Goal: Task Accomplishment & Management: Complete application form

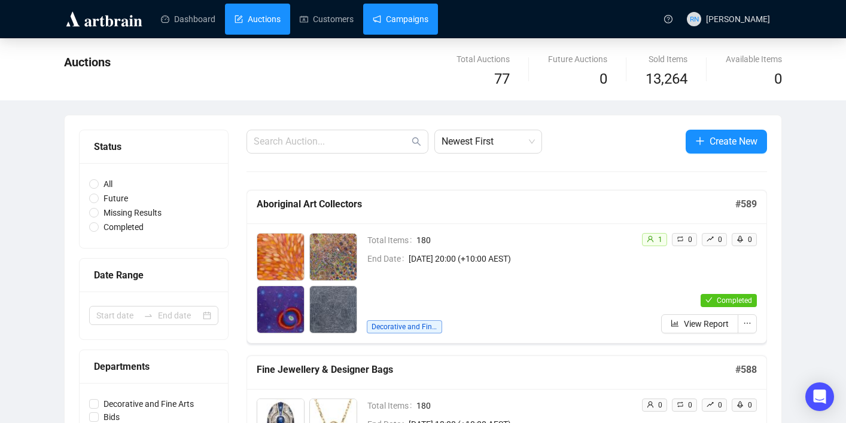
click at [416, 15] on link "Campaigns" at bounding box center [401, 19] width 56 height 31
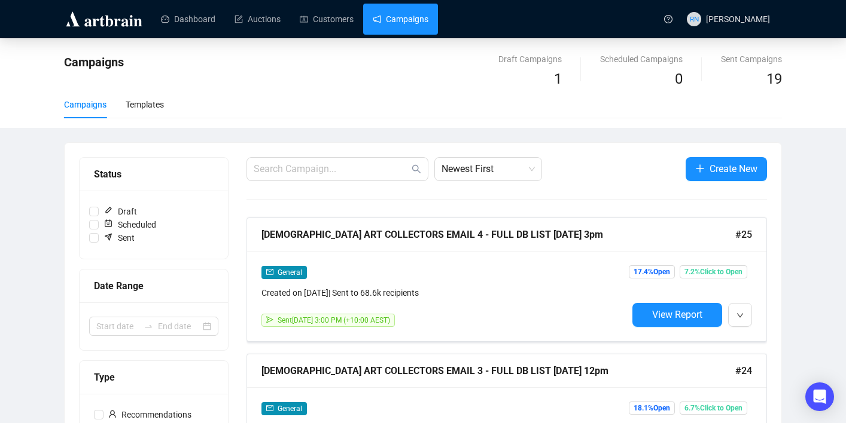
click at [367, 164] on input "text" at bounding box center [331, 169] width 155 height 14
click at [457, 178] on span "Newest First" at bounding box center [487, 169] width 93 height 23
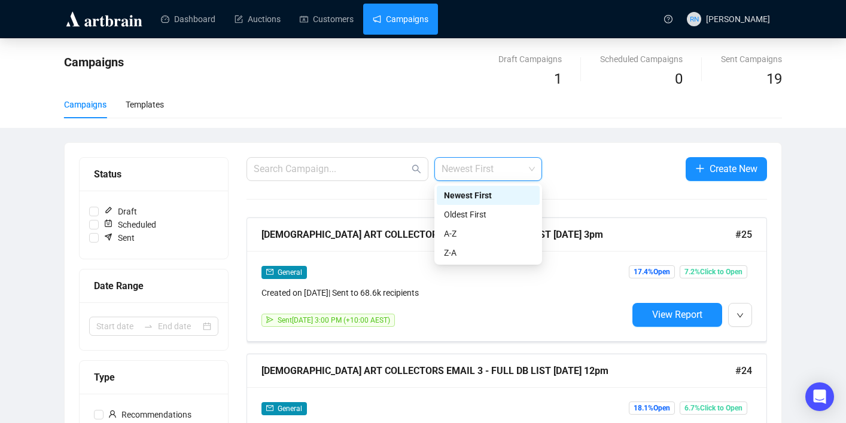
click at [457, 178] on span "Newest First" at bounding box center [487, 169] width 93 height 23
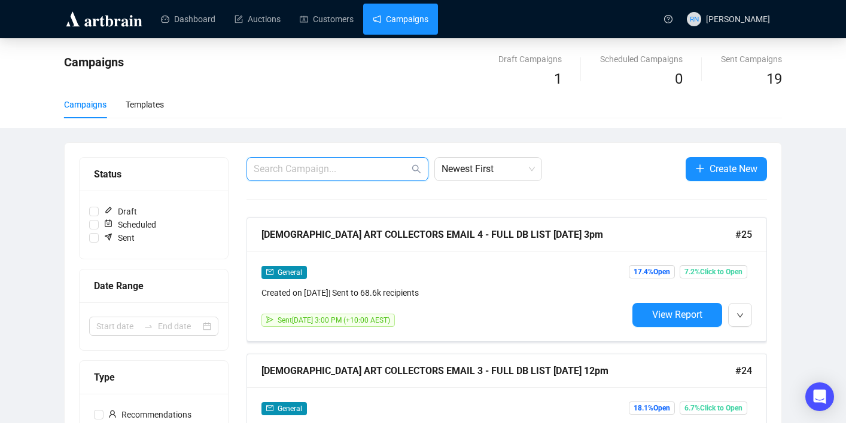
click at [342, 166] on input "text" at bounding box center [331, 169] width 155 height 14
type input "UNRESERVED"
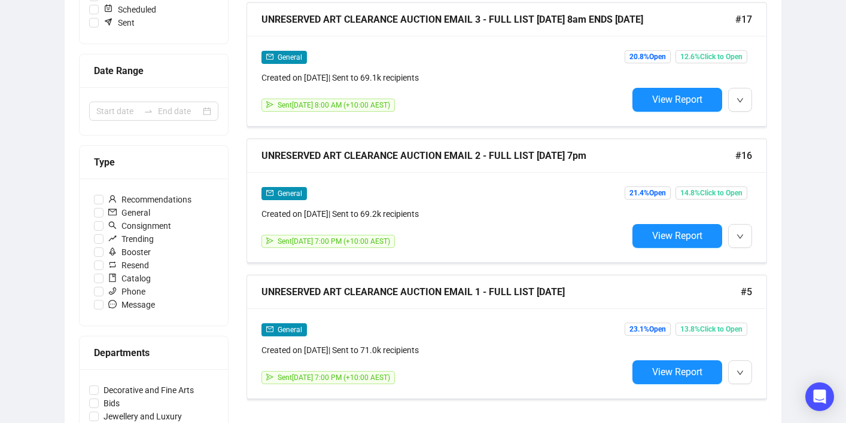
scroll to position [219, 0]
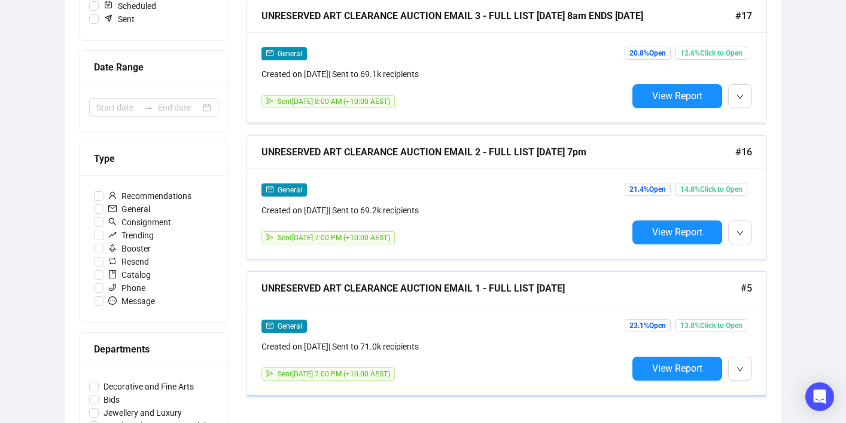
click at [548, 369] on div "Sent [DATE] 7:00 PM (+10:00 AEST)" at bounding box center [444, 374] width 366 height 13
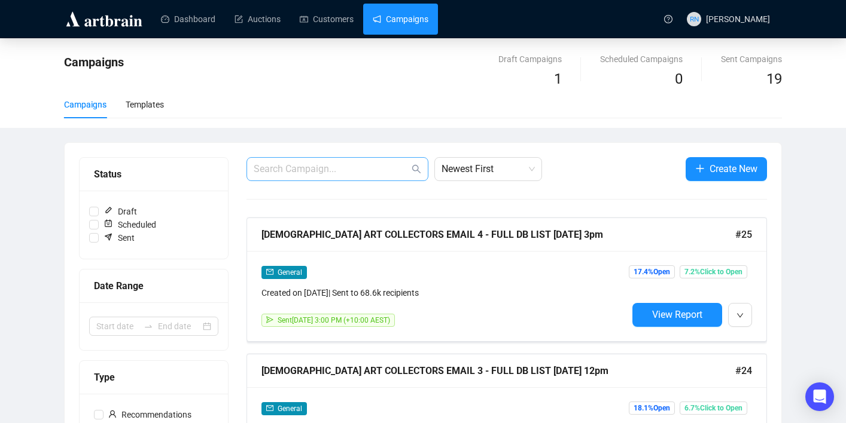
click at [326, 178] on span at bounding box center [337, 169] width 182 height 24
type input "UNRESERVED"
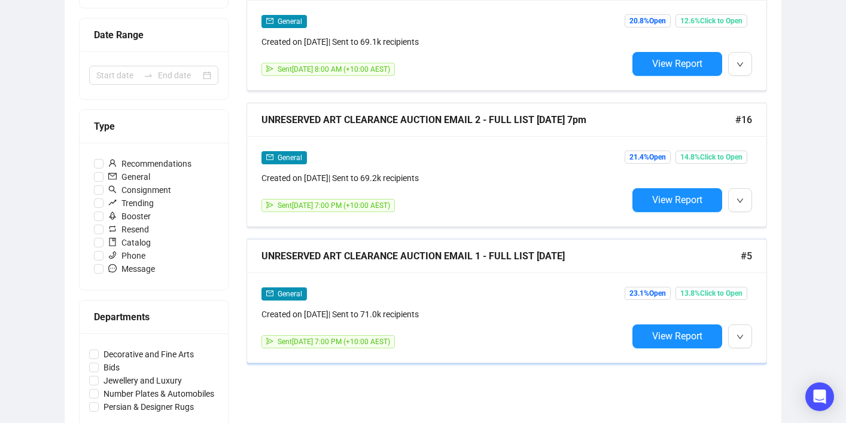
scroll to position [266, 0]
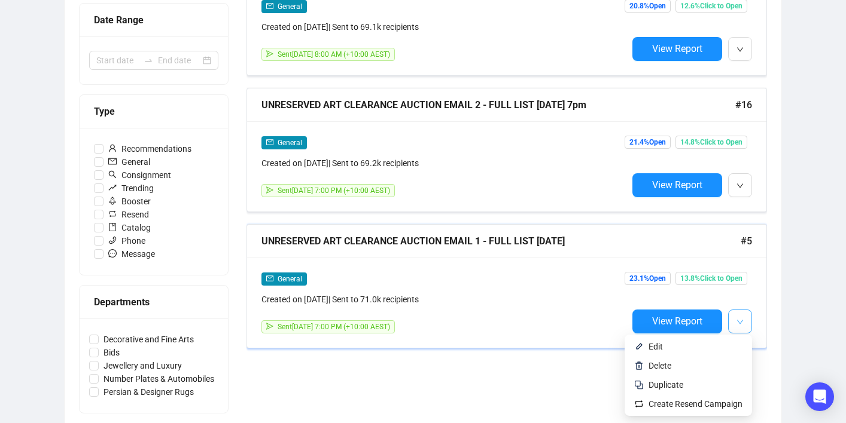
click at [740, 316] on span "button" at bounding box center [739, 321] width 7 height 15
click at [722, 385] on span "Duplicate" at bounding box center [695, 385] width 94 height 13
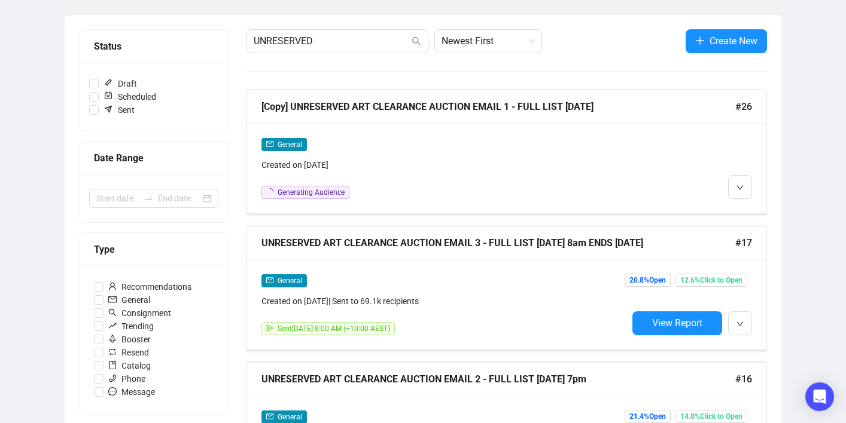
scroll to position [0, 0]
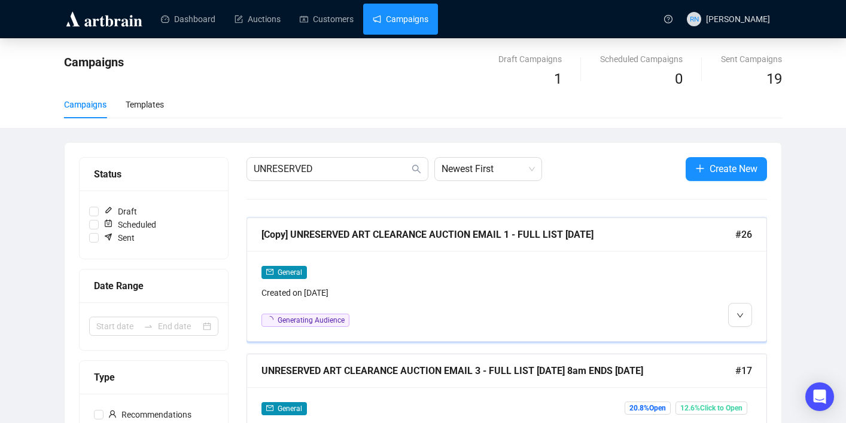
click at [459, 273] on div "General" at bounding box center [444, 273] width 366 height 14
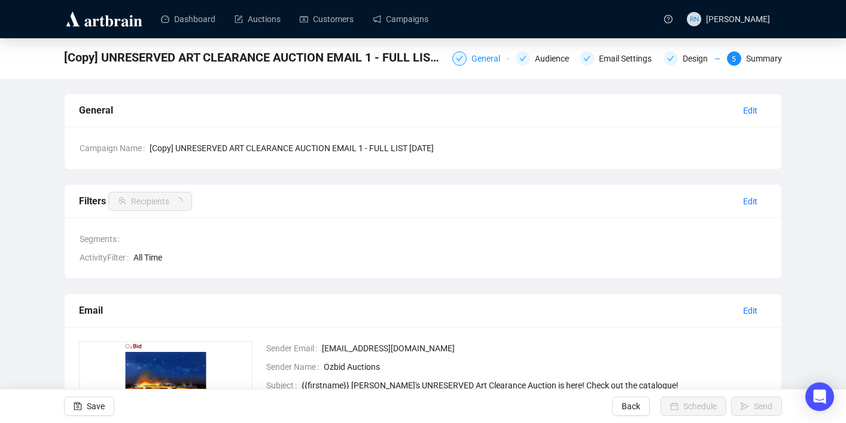
click at [472, 54] on div "General" at bounding box center [489, 58] width 36 height 14
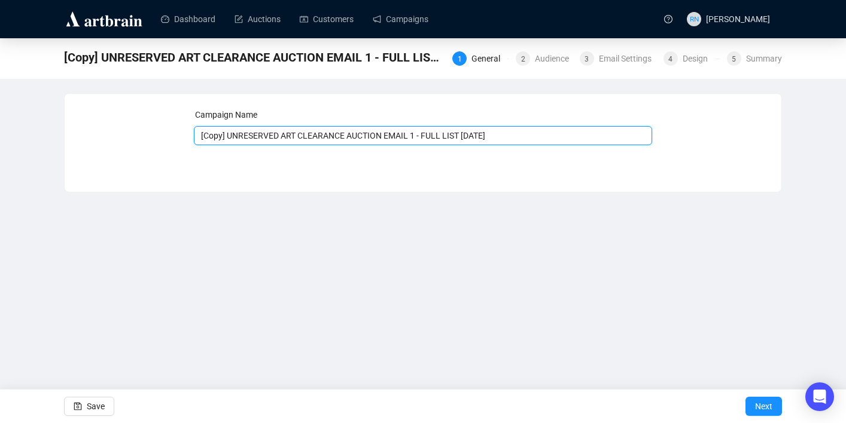
drag, startPoint x: 231, startPoint y: 139, endPoint x: 169, endPoint y: 139, distance: 62.8
click at [172, 139] on div "Campaign Name [Copy] UNRESERVED ART CLEARANCE AUCTION EMAIL 1 - FULL LIST [DATE…" at bounding box center [423, 133] width 688 height 51
click at [450, 137] on input "UNRESERVED ART CLEARANCE AUCTION EMAIL 1 - FULL LIST [DATE]" at bounding box center [423, 135] width 459 height 19
type input "UNRESERVED ART CLEARANCE AUCTION EMAIL 1 - FULL LIST [DATE]"
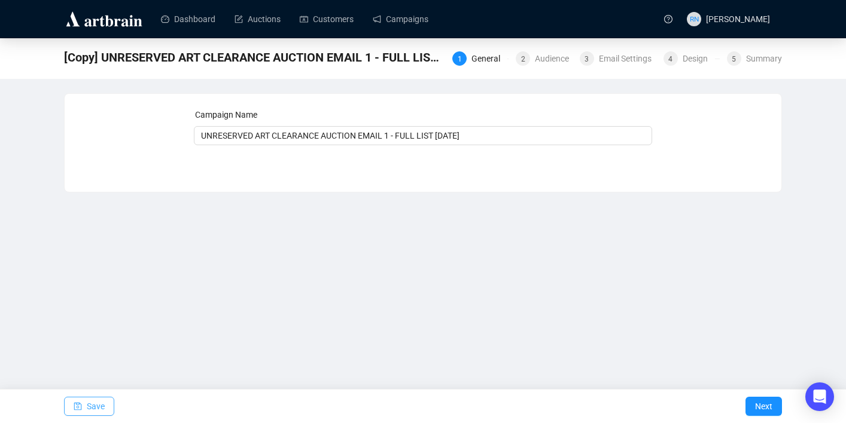
click at [102, 396] on span "Save" at bounding box center [96, 406] width 18 height 33
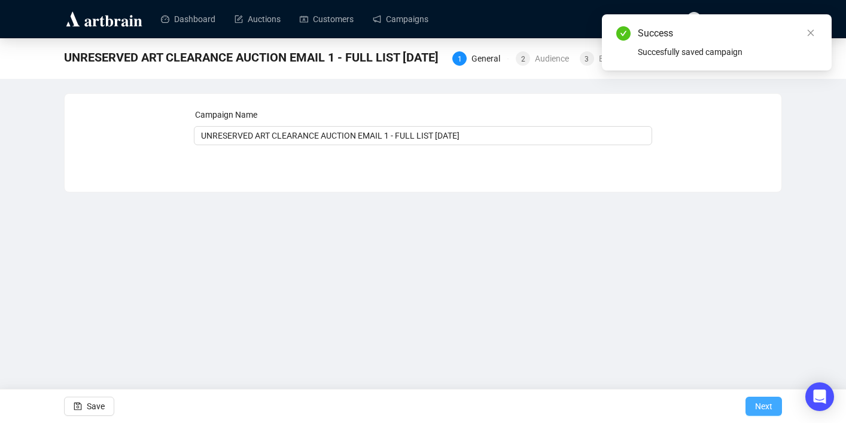
click at [767, 402] on span "Next" at bounding box center [763, 406] width 17 height 33
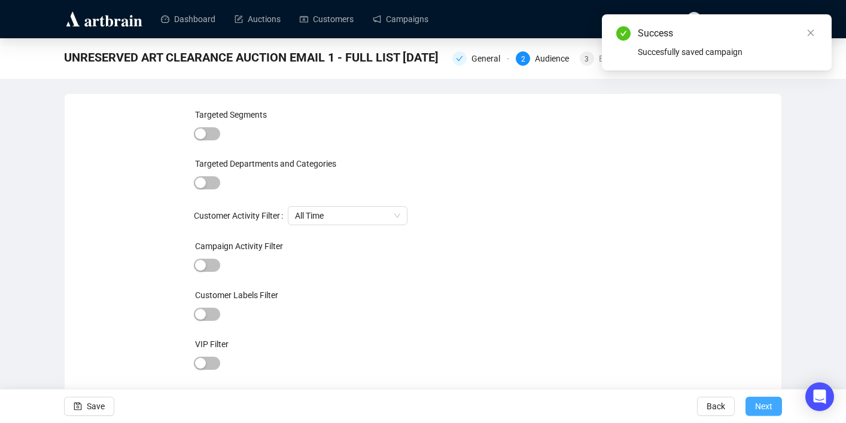
click at [768, 399] on span "Next" at bounding box center [763, 406] width 17 height 33
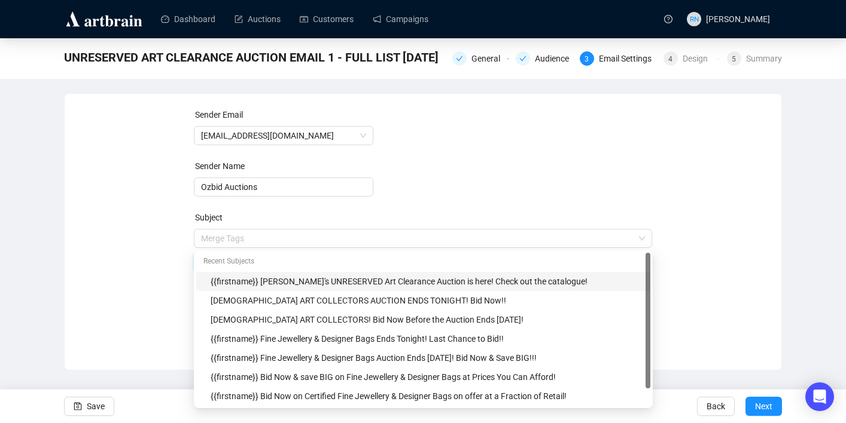
drag, startPoint x: 281, startPoint y: 240, endPoint x: 258, endPoint y: 239, distance: 22.8
click at [258, 239] on body "Dashboard Auctions Customers Campaigns RN [PERSON_NAME] UNRESERVED ART CLEARANC…" at bounding box center [423, 211] width 846 height 423
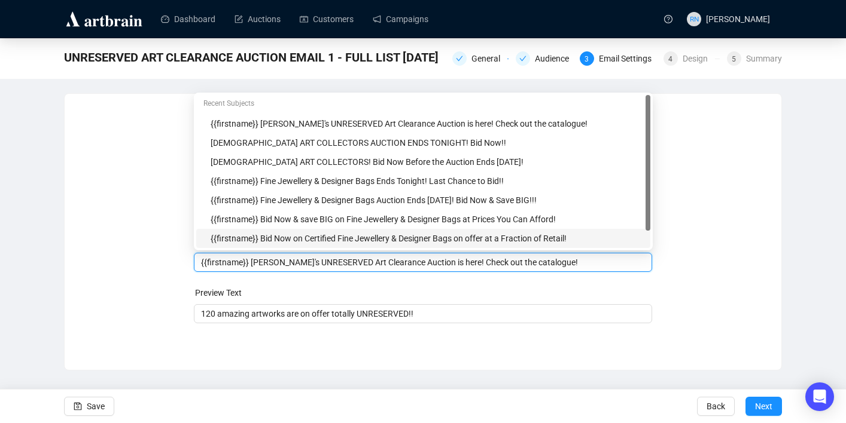
click at [284, 259] on input "{{firstname}} [PERSON_NAME]'s UNRESERVED Art Clearance Auction is here! Check o…" at bounding box center [423, 262] width 444 height 13
drag, startPoint x: 421, startPoint y: 265, endPoint x: 476, endPoint y: 263, distance: 55.1
click at [476, 263] on input "{{firstname}} Check out the UNRESERVED Art Clearance Auction is here! Check out…" at bounding box center [423, 262] width 444 height 13
click at [307, 264] on input "{{firstname}} Check out the UNRESERVED Art Clearance Auction on Now! Check out …" at bounding box center [423, 262] width 444 height 13
drag, startPoint x: 599, startPoint y: 265, endPoint x: 485, endPoint y: 262, distance: 114.3
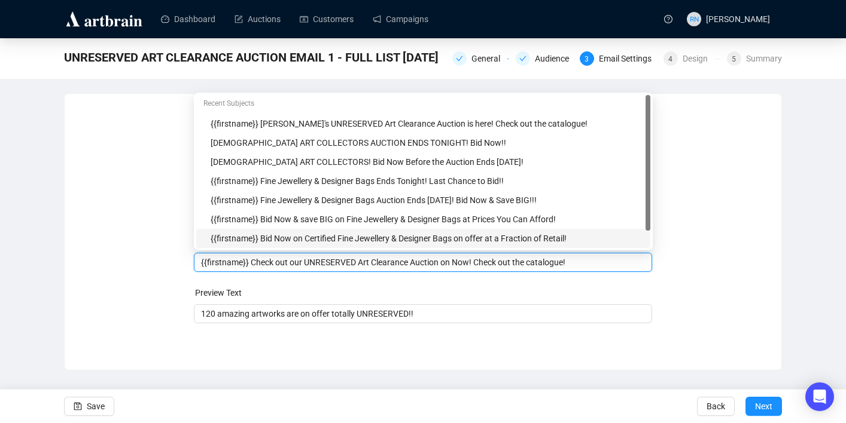
click at [485, 262] on input "{{firstname}} Check out our UNRESERVED Art Clearance Auction on Now! Check out …" at bounding box center [423, 262] width 444 height 13
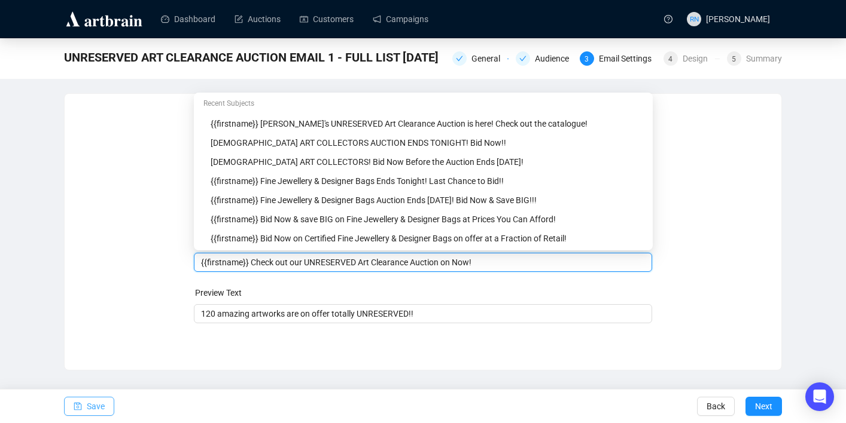
type input "{{firstname}} Check out our UNRESERVED Art Clearance Auction on Now!"
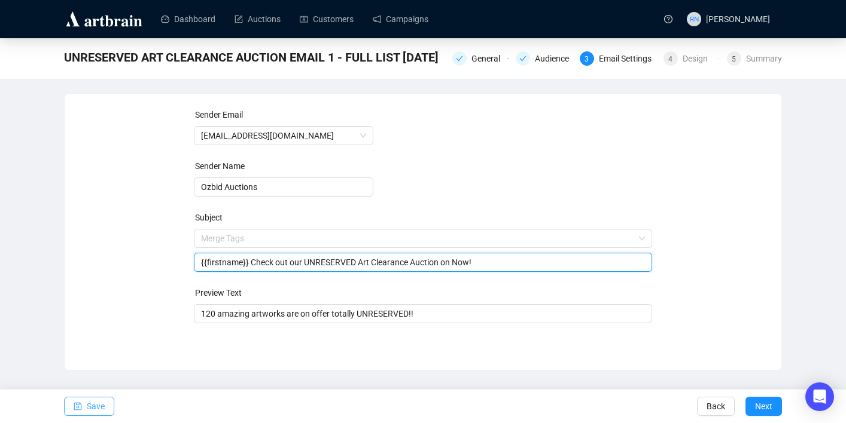
click at [99, 410] on span "Save" at bounding box center [96, 406] width 18 height 33
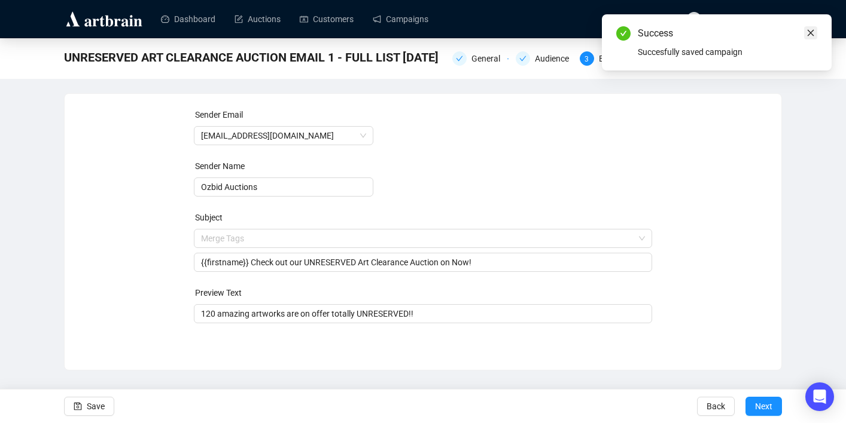
click at [814, 32] on icon "close" at bounding box center [810, 33] width 8 height 8
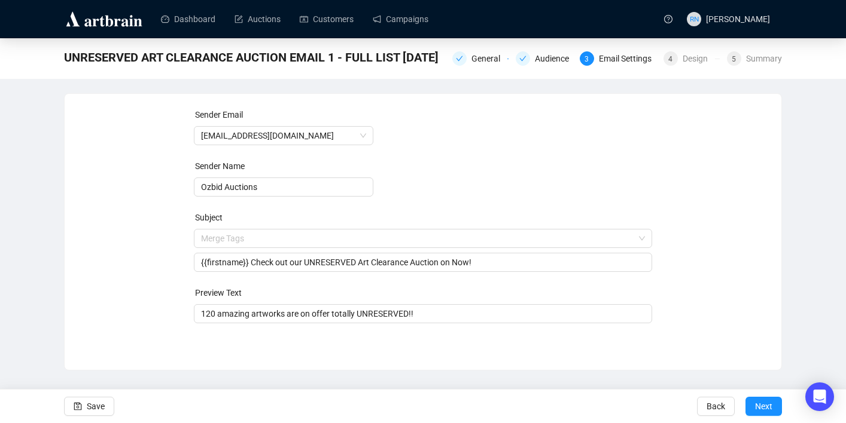
click at [627, 66] on div "General Audience 3 Email Settings 4 Design 5 Summary" at bounding box center [616, 57] width 329 height 19
click at [106, 402] on button "Save" at bounding box center [89, 406] width 50 height 19
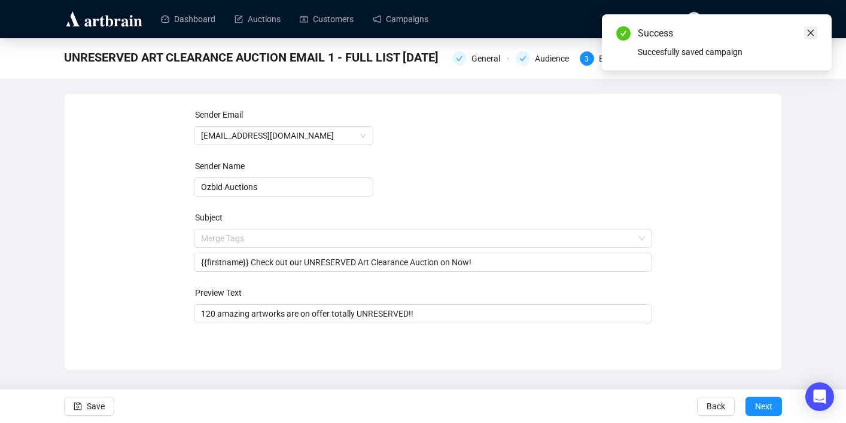
click at [814, 33] on link "Close" at bounding box center [810, 32] width 13 height 13
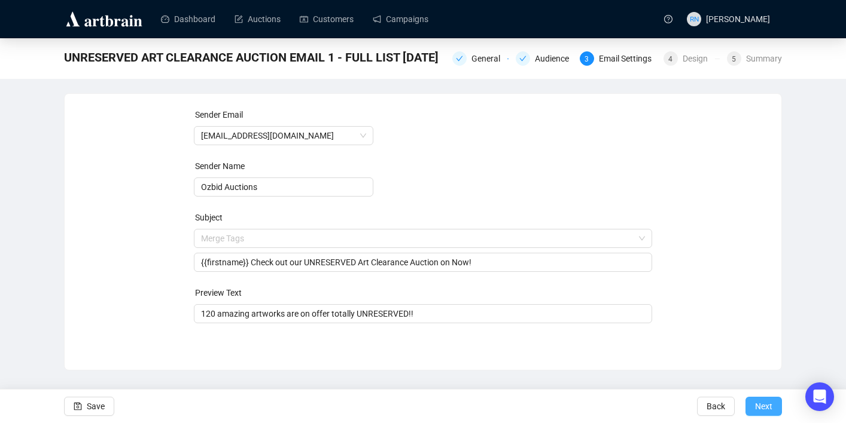
click at [759, 411] on span "Next" at bounding box center [763, 406] width 17 height 33
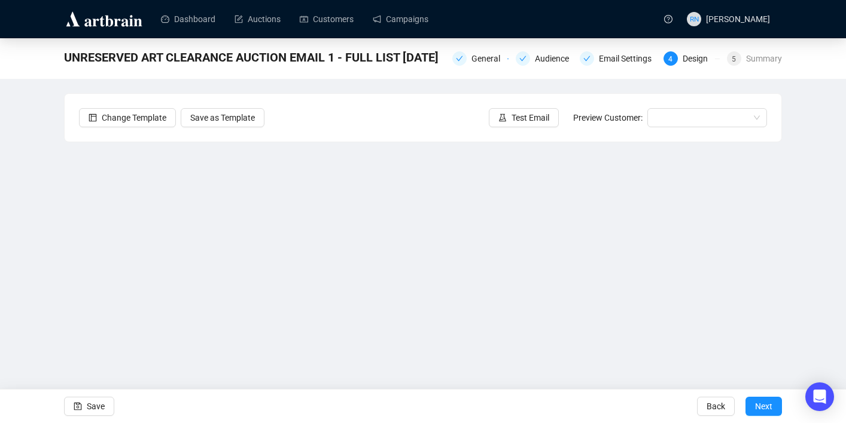
scroll to position [22, 0]
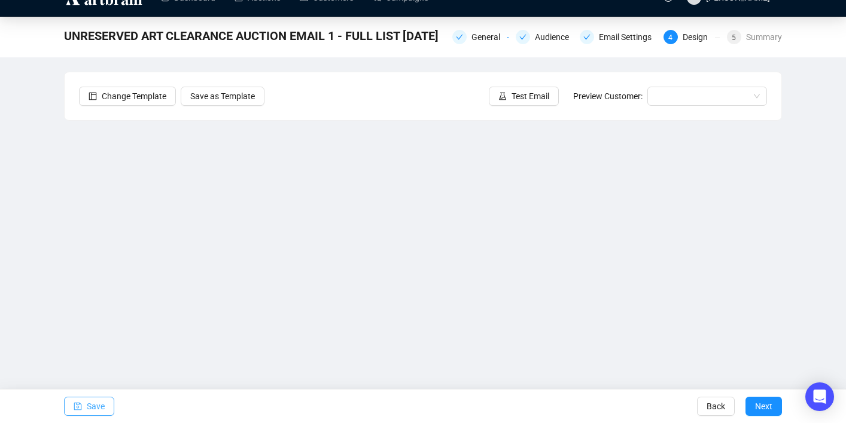
click at [102, 400] on span "Save" at bounding box center [96, 406] width 18 height 33
click at [94, 406] on span "Save" at bounding box center [96, 406] width 18 height 33
click at [105, 404] on span "Save" at bounding box center [96, 406] width 18 height 33
click at [100, 411] on span "Save" at bounding box center [96, 406] width 18 height 33
click at [106, 405] on button "Save" at bounding box center [89, 406] width 50 height 19
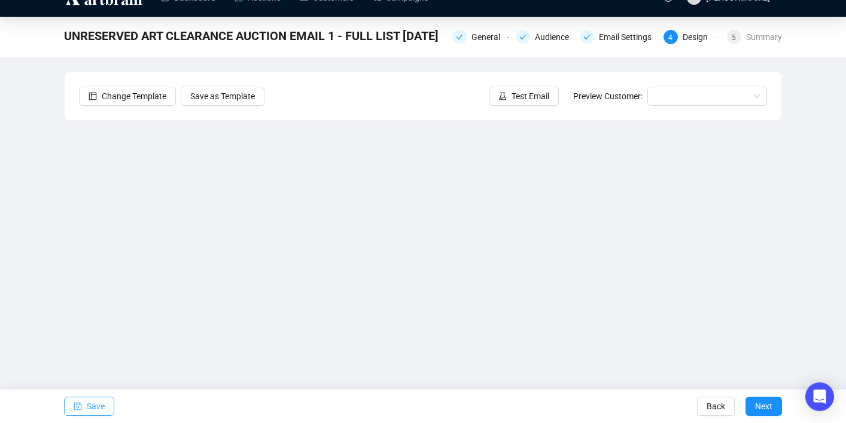
click at [95, 408] on span "Save" at bounding box center [96, 406] width 18 height 33
click at [92, 413] on span "Save" at bounding box center [96, 406] width 18 height 33
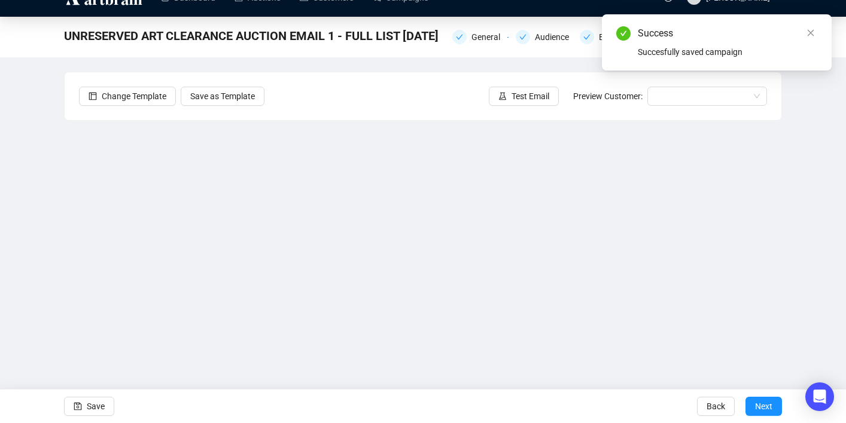
scroll to position [0, 0]
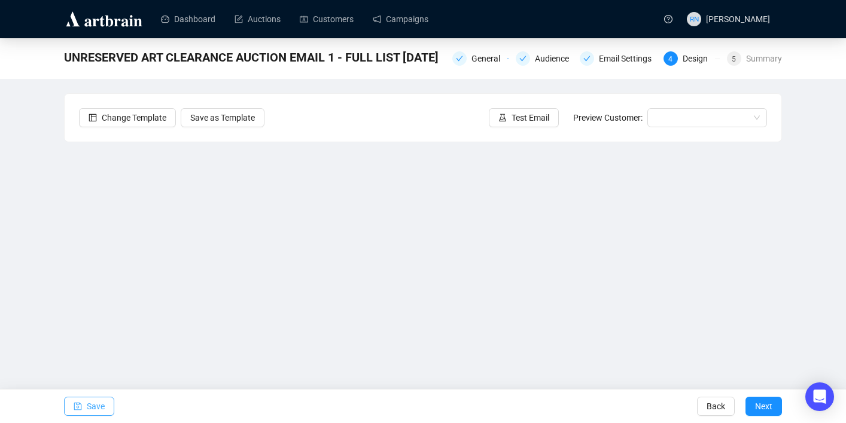
click at [94, 407] on span "Save" at bounding box center [96, 406] width 18 height 33
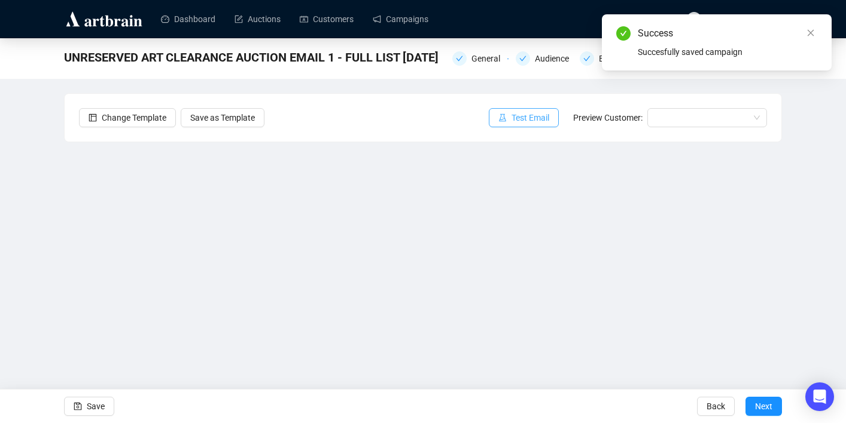
click at [520, 123] on span "Test Email" at bounding box center [530, 117] width 38 height 13
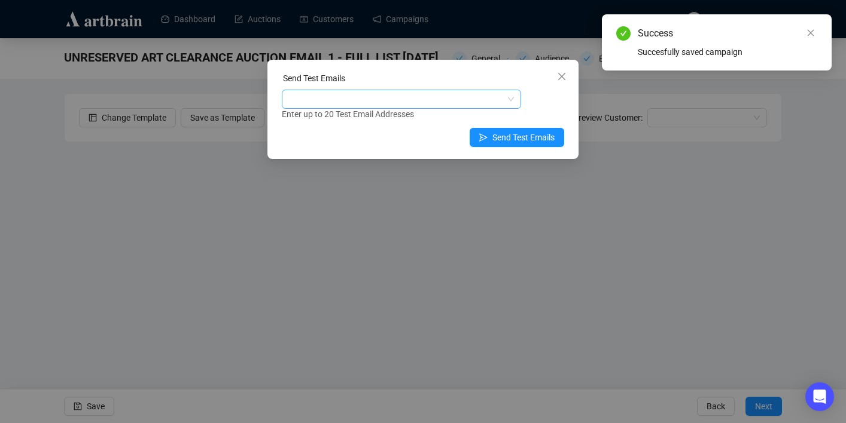
click at [385, 99] on div at bounding box center [395, 99] width 222 height 17
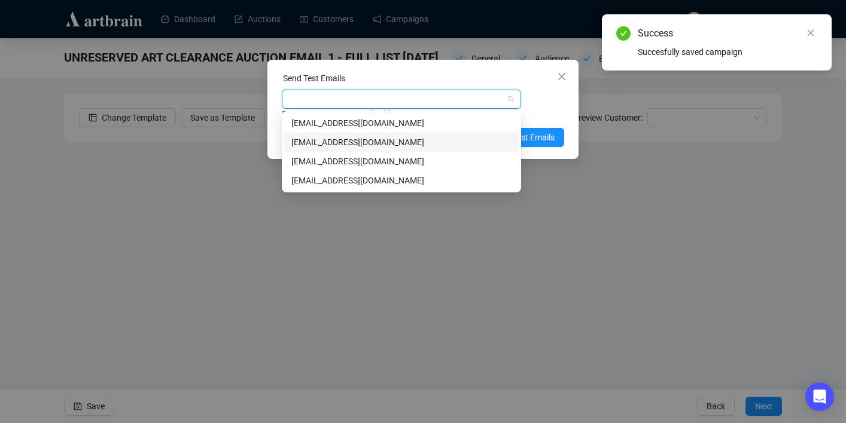
click at [341, 142] on div "[EMAIL_ADDRESS][DOMAIN_NAME]" at bounding box center [401, 142] width 220 height 13
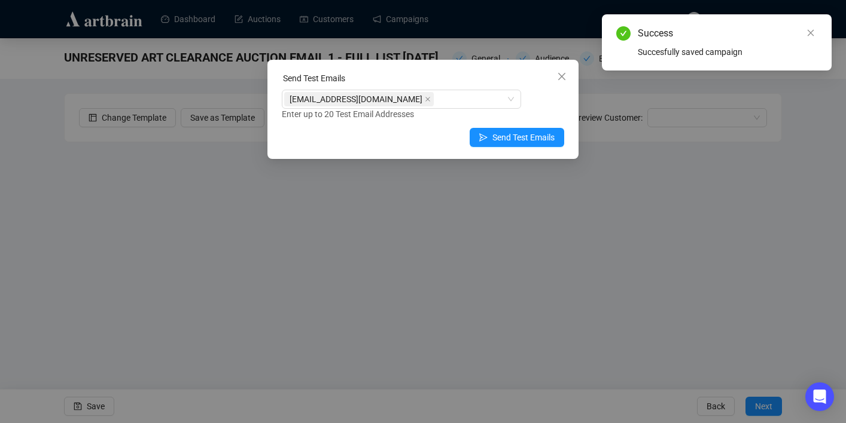
click at [539, 102] on div "[EMAIL_ADDRESS][DOMAIN_NAME] Enter up to 20 Test Email Addresses" at bounding box center [423, 105] width 282 height 31
click at [529, 133] on span "Send Test Emails" at bounding box center [523, 137] width 62 height 13
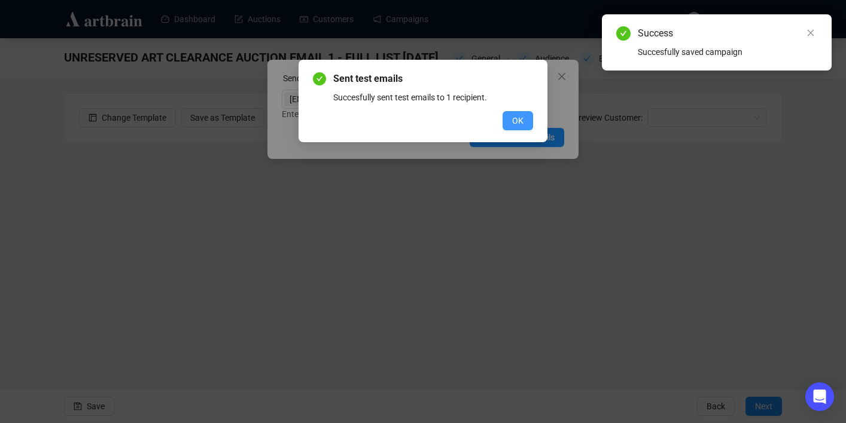
click at [502, 121] on button "OK" at bounding box center [517, 120] width 30 height 19
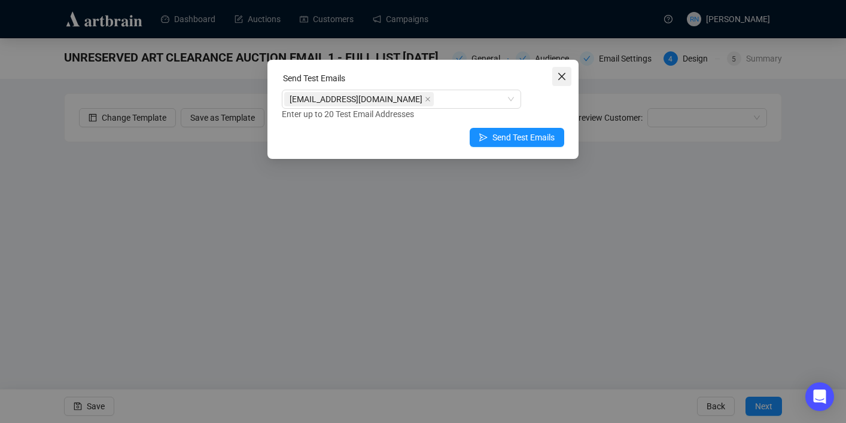
click at [557, 81] on button "Close" at bounding box center [561, 76] width 19 height 19
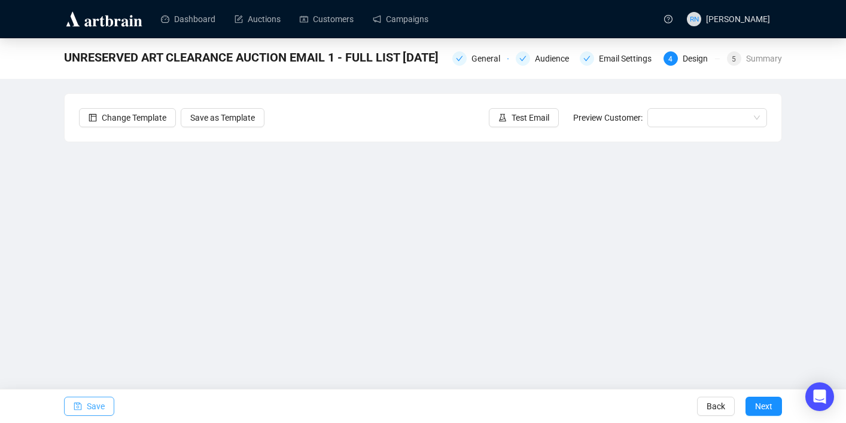
click at [76, 413] on span "button" at bounding box center [78, 406] width 8 height 33
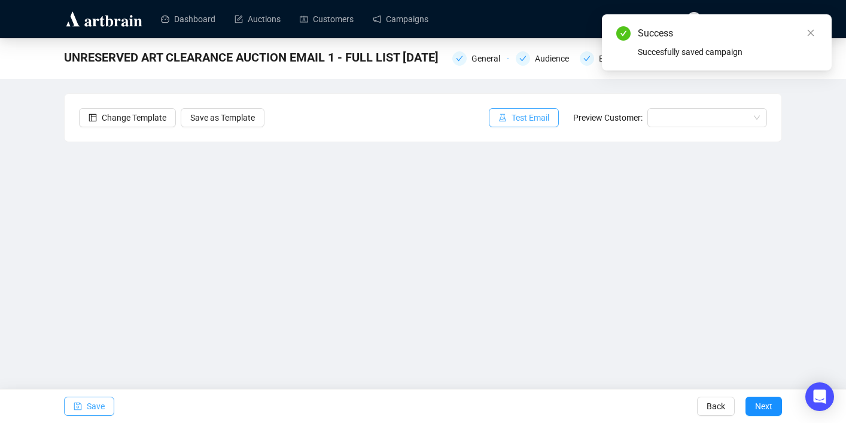
click at [539, 120] on span "Test Email" at bounding box center [530, 117] width 38 height 13
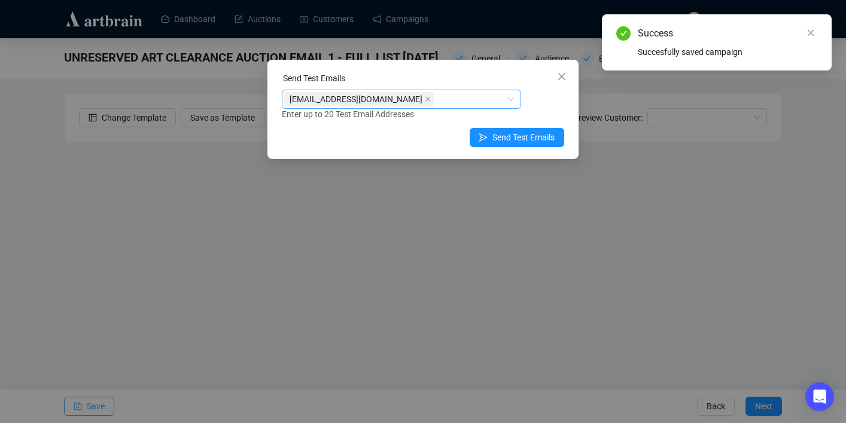
click at [409, 96] on div "[EMAIL_ADDRESS][DOMAIN_NAME]" at bounding box center [395, 99] width 222 height 17
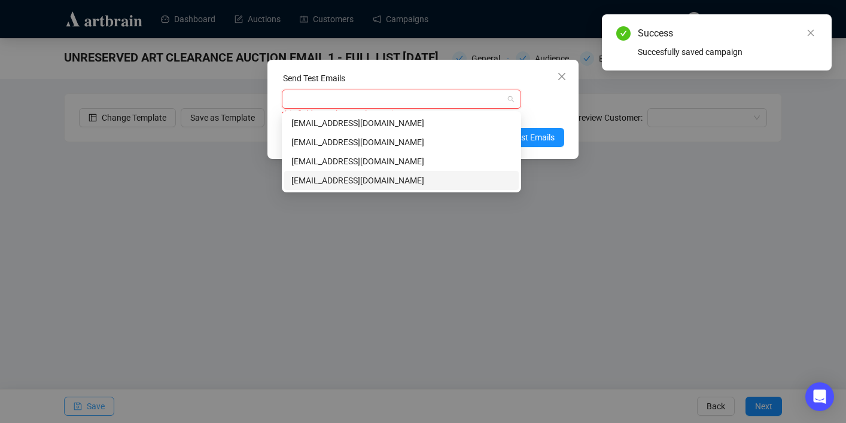
click at [405, 181] on div "[EMAIL_ADDRESS][DOMAIN_NAME]" at bounding box center [401, 180] width 220 height 13
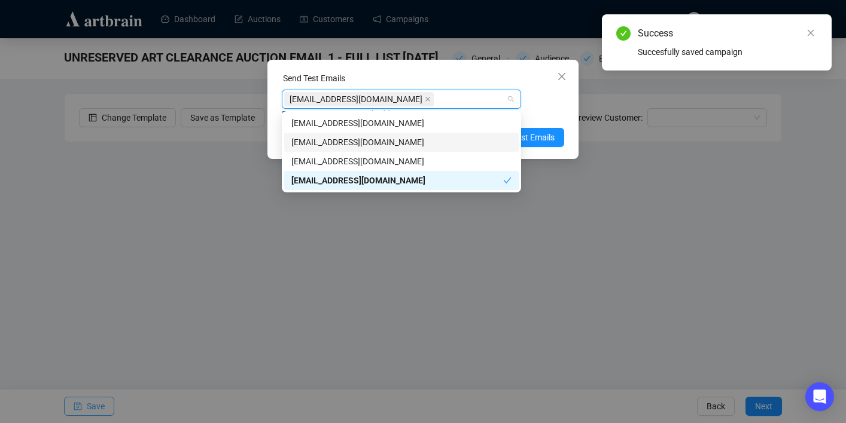
click at [551, 108] on div "Enter up to 20 Test Email Addresses" at bounding box center [423, 115] width 282 height 14
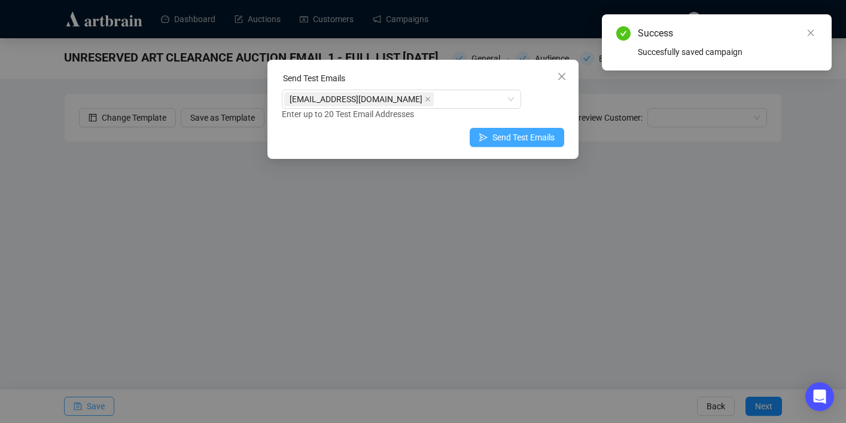
click at [532, 141] on span "Send Test Emails" at bounding box center [523, 137] width 62 height 13
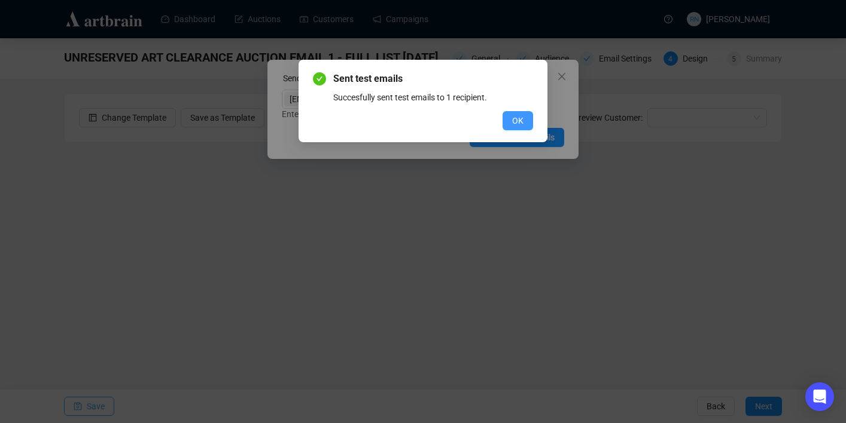
click at [508, 121] on button "OK" at bounding box center [517, 120] width 30 height 19
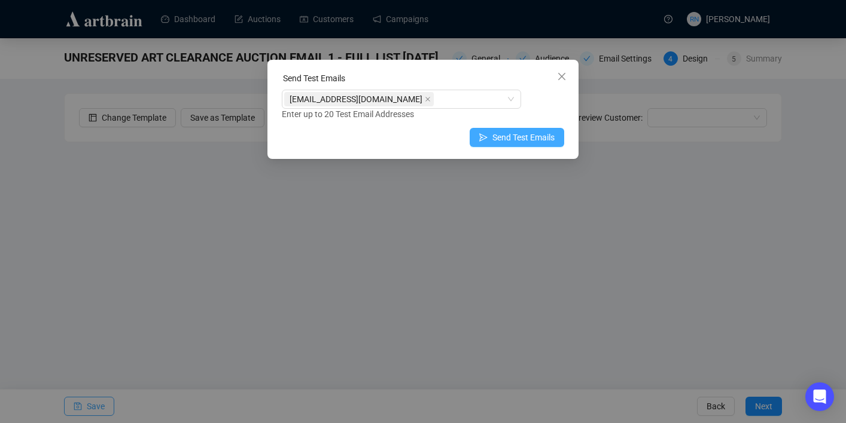
click at [500, 132] on span "Send Test Emails" at bounding box center [523, 137] width 62 height 13
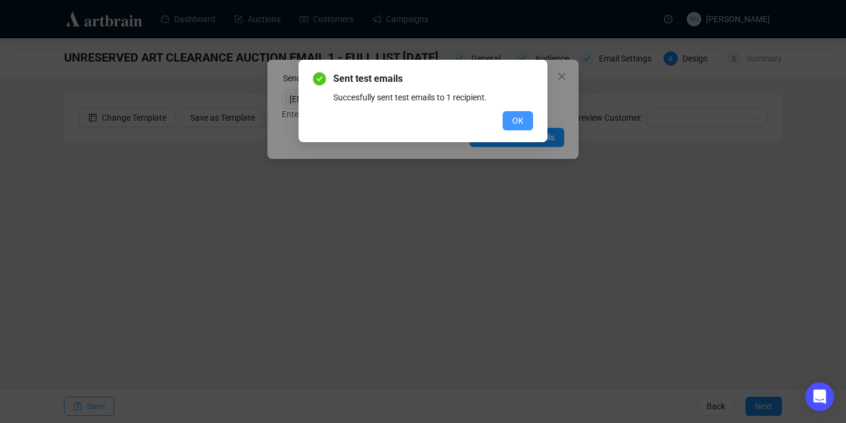
click at [526, 112] on button "OK" at bounding box center [517, 120] width 30 height 19
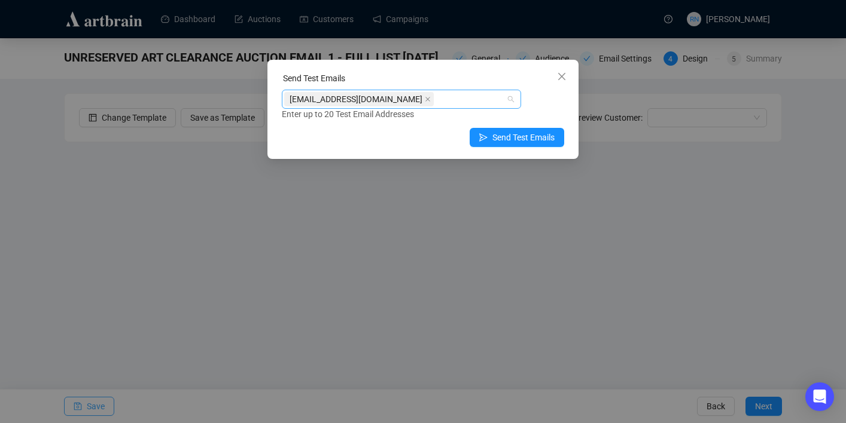
click at [475, 100] on div "[EMAIL_ADDRESS][DOMAIN_NAME]" at bounding box center [395, 99] width 222 height 17
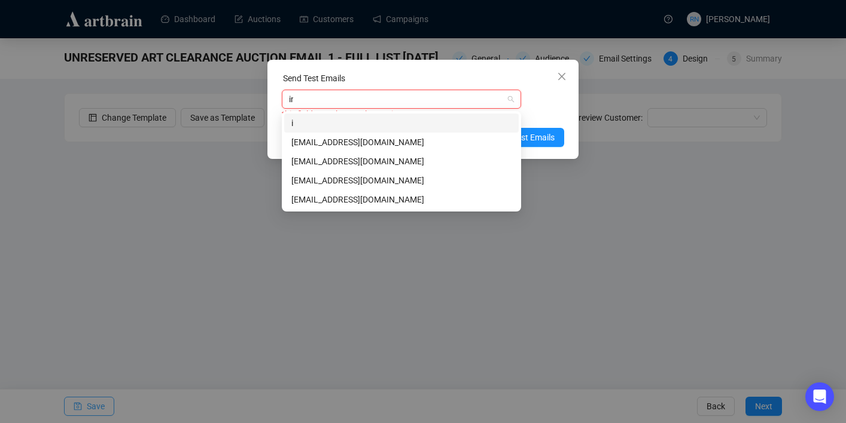
type input "info"
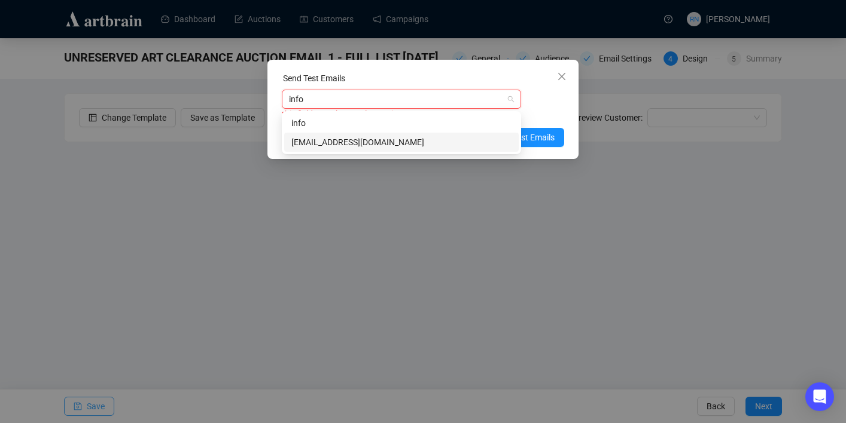
click at [470, 145] on div "[EMAIL_ADDRESS][DOMAIN_NAME]" at bounding box center [401, 142] width 220 height 13
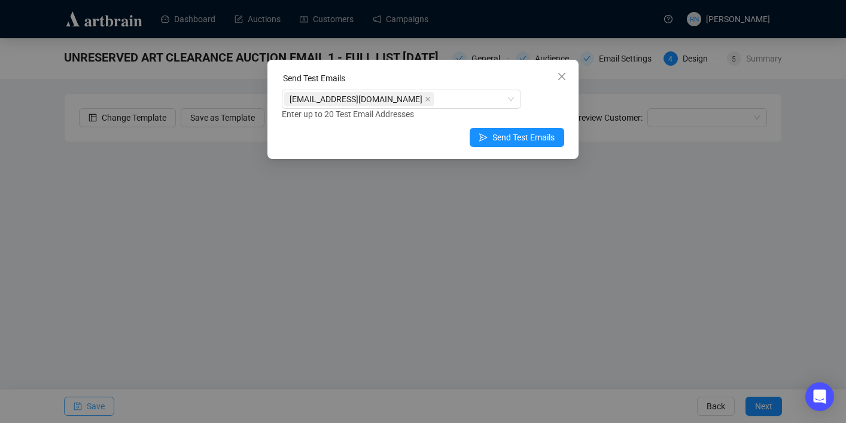
click at [554, 106] on div "[EMAIL_ADDRESS][DOMAIN_NAME] Enter up to 20 Test Email Addresses" at bounding box center [423, 105] width 282 height 31
click at [536, 133] on span "Send Test Emails" at bounding box center [523, 137] width 62 height 13
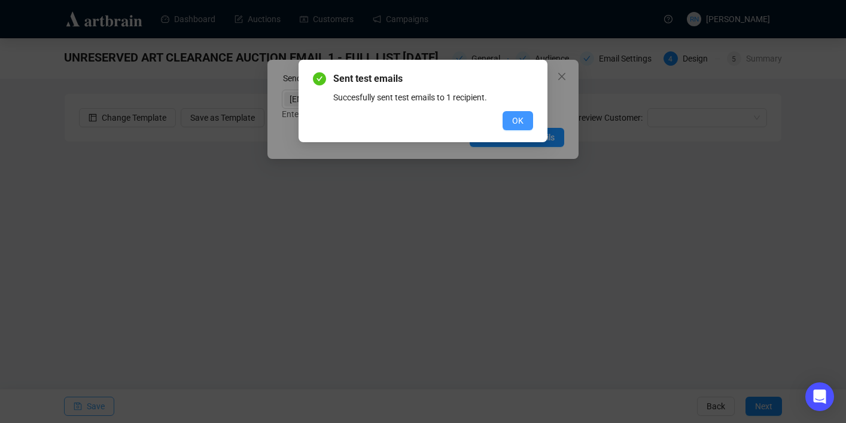
click at [521, 115] on span "OK" at bounding box center [517, 120] width 11 height 13
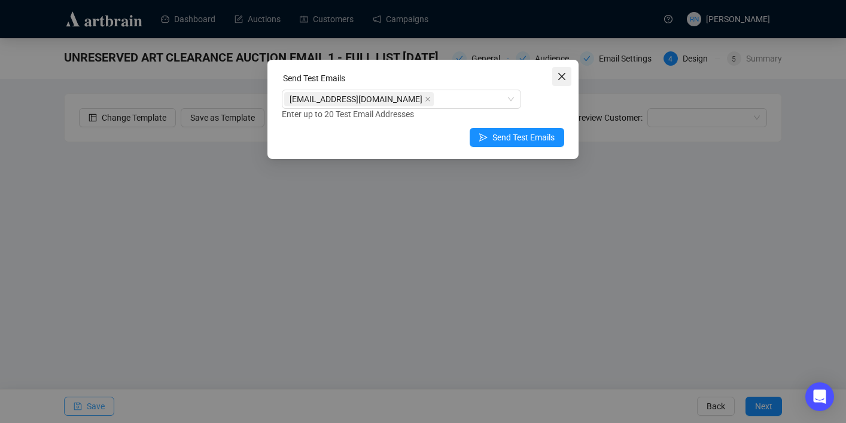
click at [565, 77] on icon "close" at bounding box center [562, 77] width 10 height 10
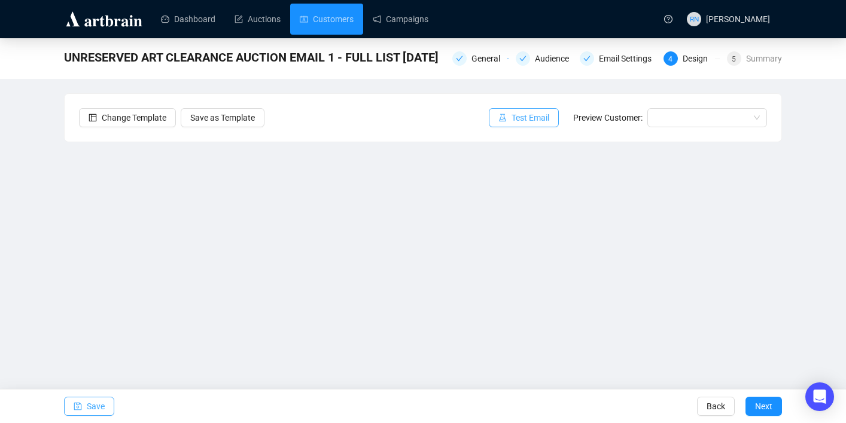
click at [540, 122] on span "Test Email" at bounding box center [530, 117] width 38 height 13
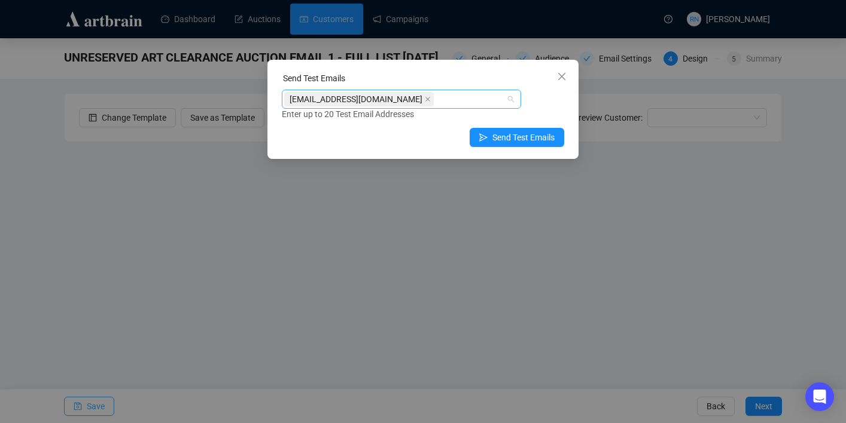
click at [401, 103] on div "[EMAIL_ADDRESS][DOMAIN_NAME]" at bounding box center [395, 99] width 222 height 17
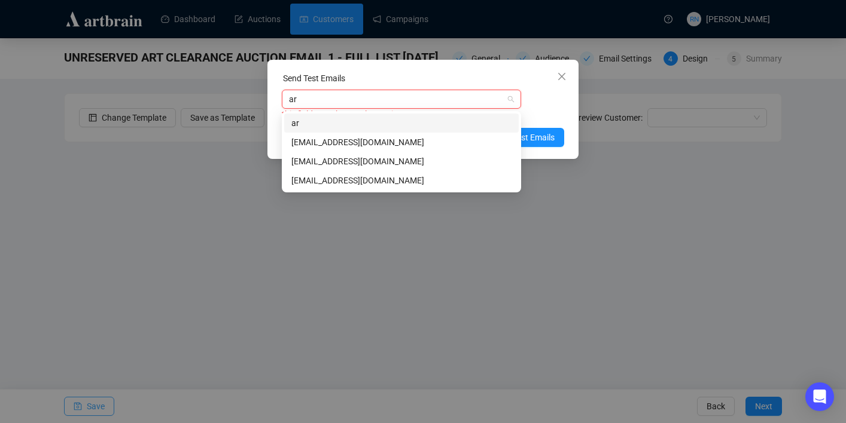
type input "art"
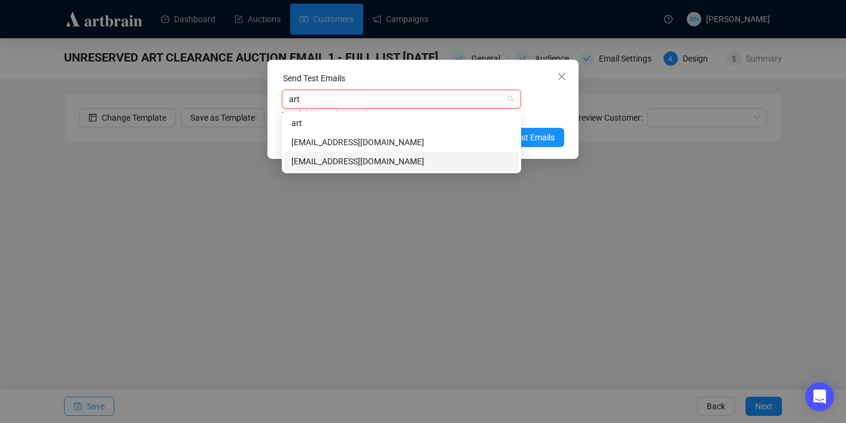
click at [403, 160] on div "[EMAIL_ADDRESS][DOMAIN_NAME]" at bounding box center [401, 161] width 220 height 13
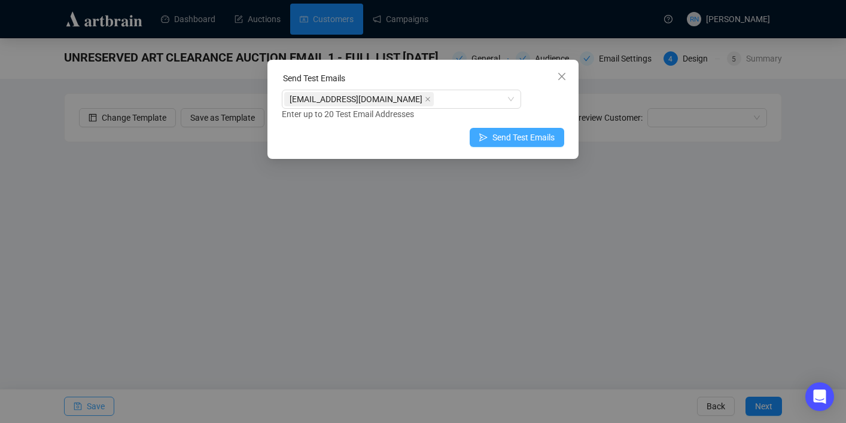
click at [542, 131] on span "Send Test Emails" at bounding box center [523, 137] width 62 height 13
click at [541, 137] on span "Send Test Emails" at bounding box center [523, 137] width 62 height 13
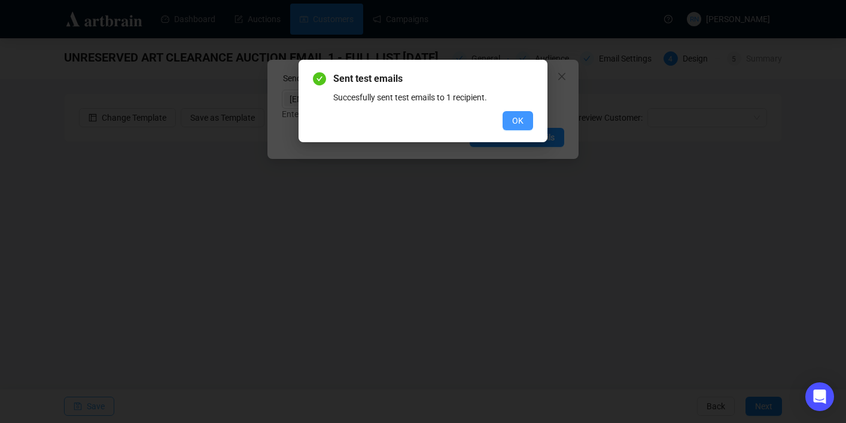
click at [514, 124] on span "OK" at bounding box center [517, 120] width 11 height 13
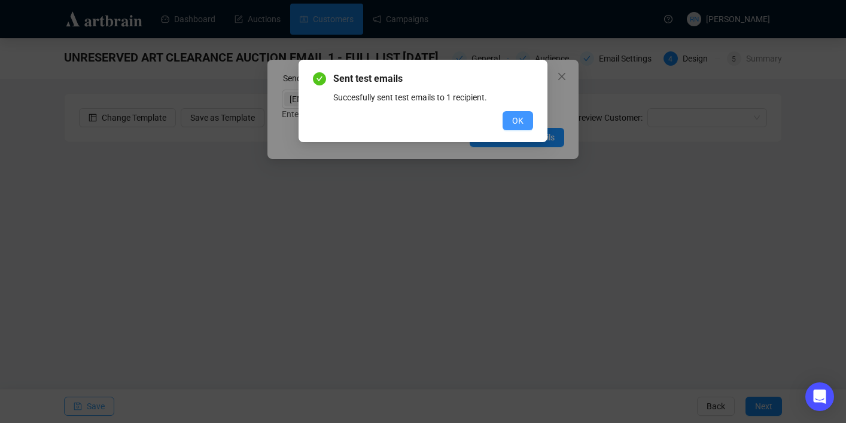
click at [521, 118] on span "OK" at bounding box center [517, 120] width 11 height 13
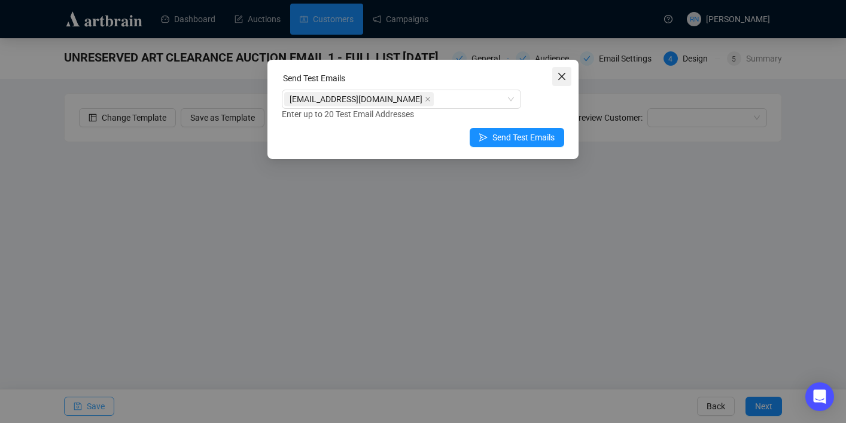
click at [564, 77] on icon "close" at bounding box center [562, 77] width 10 height 10
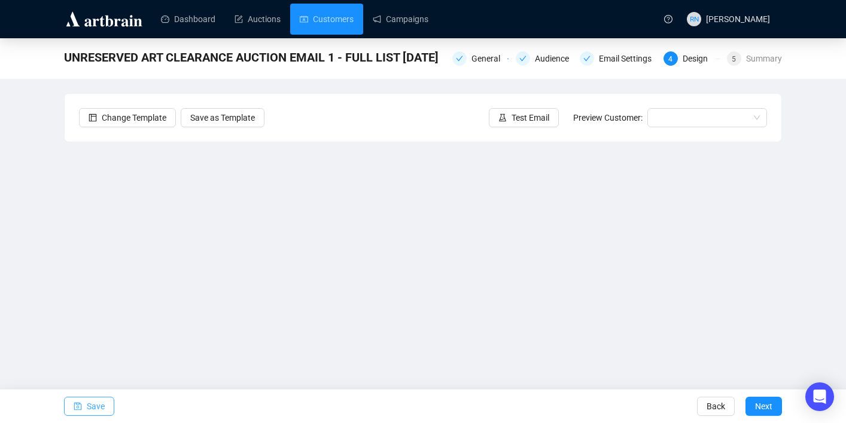
scroll to position [22, 0]
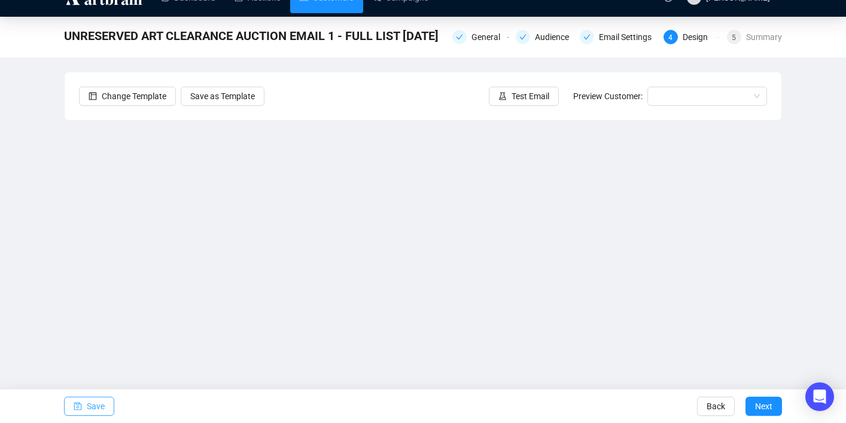
click at [94, 401] on span "Save" at bounding box center [96, 406] width 18 height 33
click at [756, 408] on span "Next" at bounding box center [763, 406] width 17 height 33
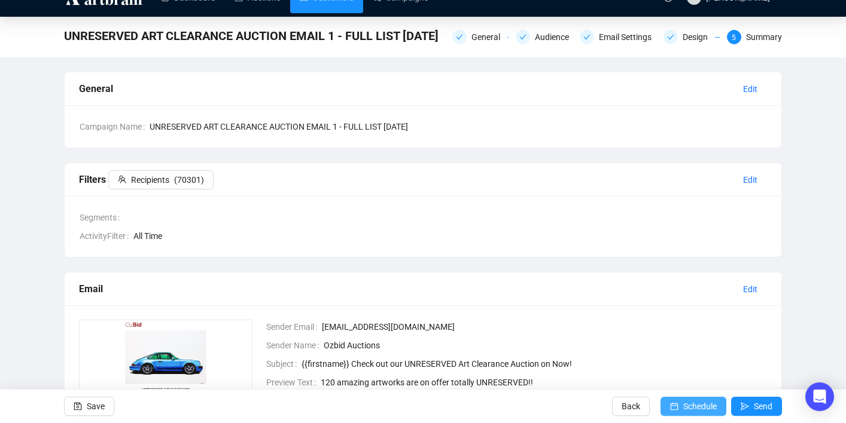
click at [703, 407] on span "Schedule" at bounding box center [699, 406] width 33 height 33
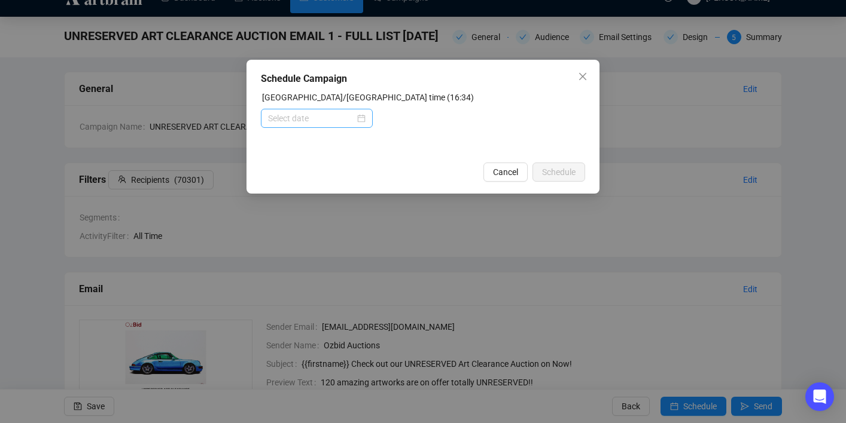
click at [362, 114] on div at bounding box center [316, 118] width 97 height 13
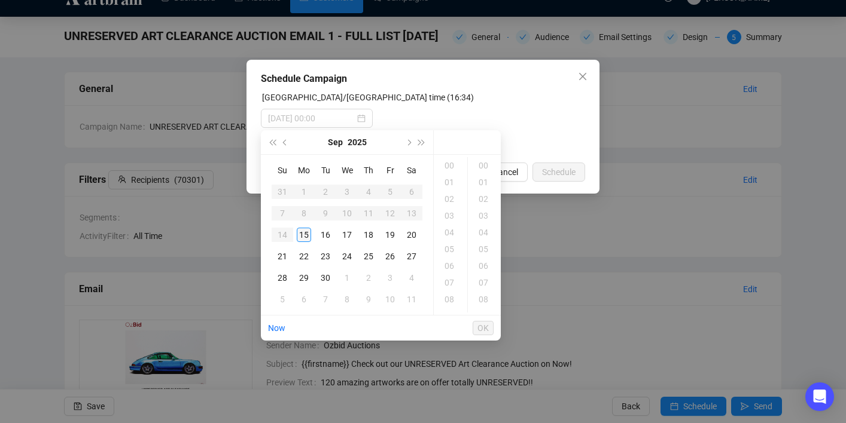
click at [301, 236] on div "15" at bounding box center [304, 235] width 14 height 14
click at [453, 215] on div "20" at bounding box center [450, 215] width 29 height 17
click at [483, 164] on div "00" at bounding box center [484, 165] width 29 height 17
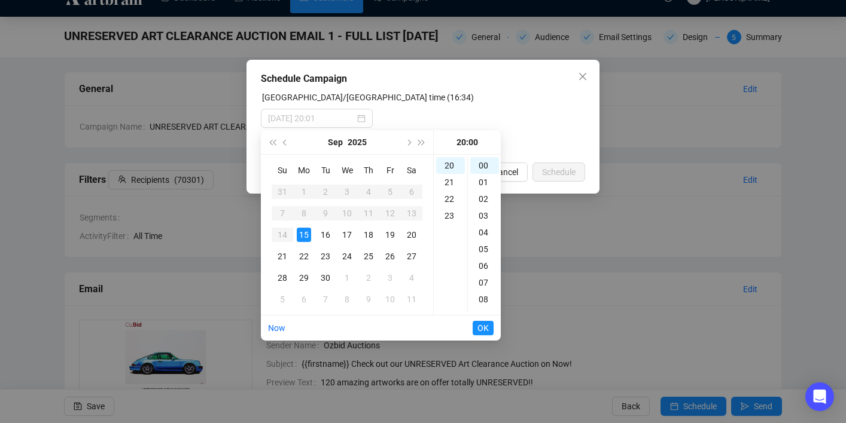
type input "[DATE] 20:00"
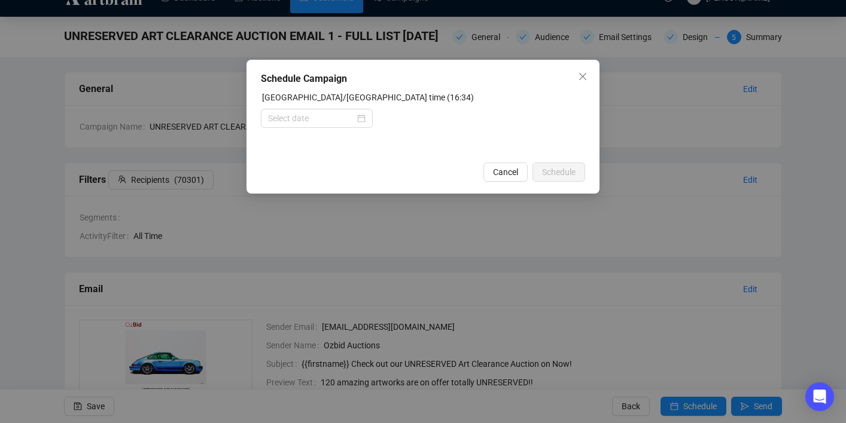
click at [545, 132] on form "[GEOGRAPHIC_DATA]/[GEOGRAPHIC_DATA] time (16:34)" at bounding box center [423, 123] width 324 height 65
click at [361, 119] on div at bounding box center [316, 118] width 97 height 13
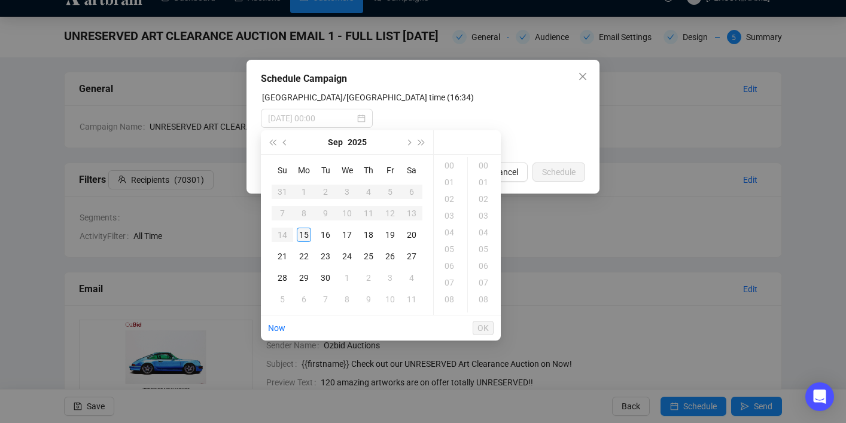
click at [307, 231] on div "15" at bounding box center [304, 235] width 14 height 14
click at [452, 209] on div "20" at bounding box center [450, 215] width 29 height 17
click at [483, 163] on div "00" at bounding box center [484, 165] width 29 height 17
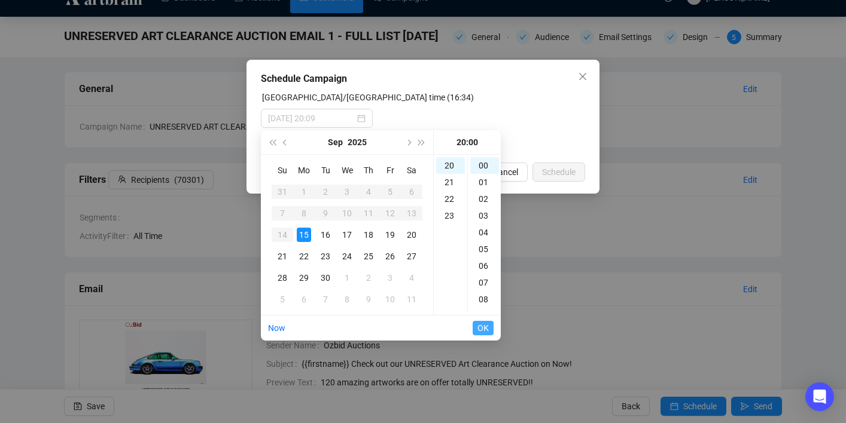
type input "[DATE] 20:00"
click at [484, 327] on span "OK" at bounding box center [482, 328] width 11 height 23
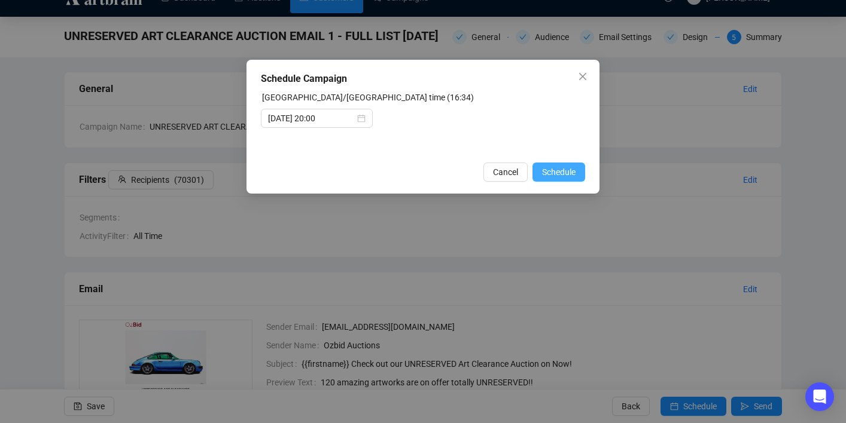
click at [555, 171] on span "Schedule" at bounding box center [558, 172] width 33 height 13
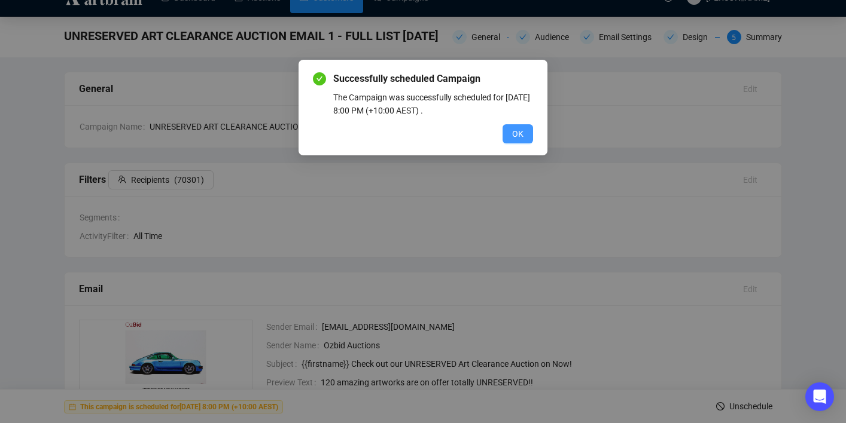
click at [512, 135] on span "OK" at bounding box center [517, 133] width 11 height 13
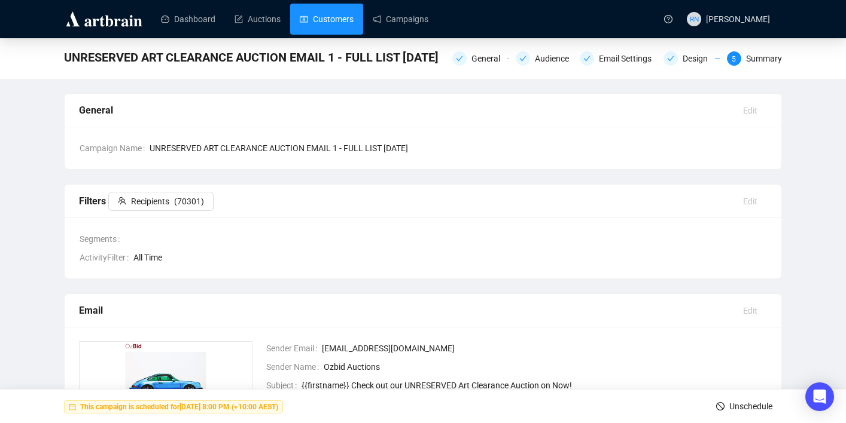
click at [328, 30] on link "Customers" at bounding box center [327, 19] width 54 height 31
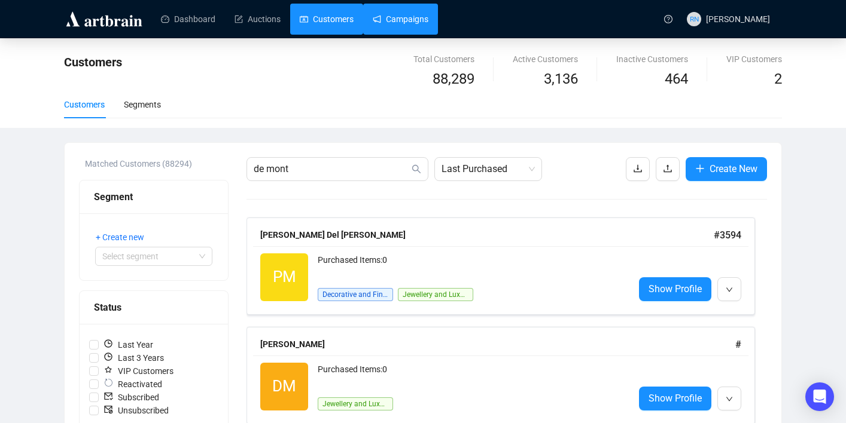
click at [373, 33] on link "Campaigns" at bounding box center [401, 19] width 56 height 31
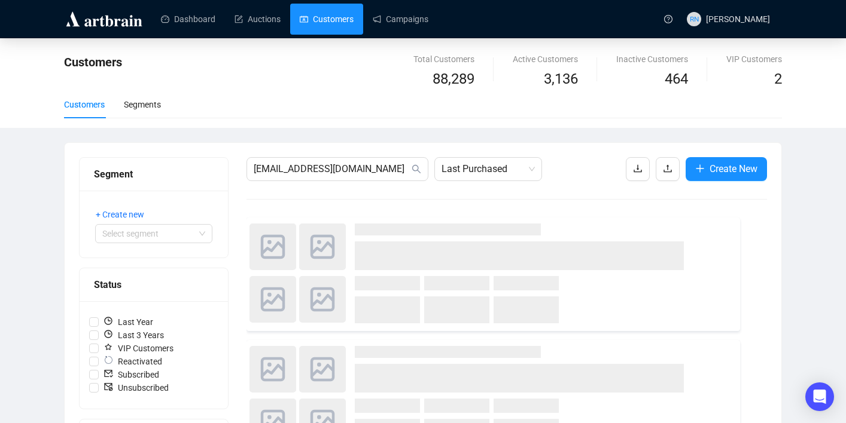
type input "[EMAIL_ADDRESS][DOMAIN_NAME]"
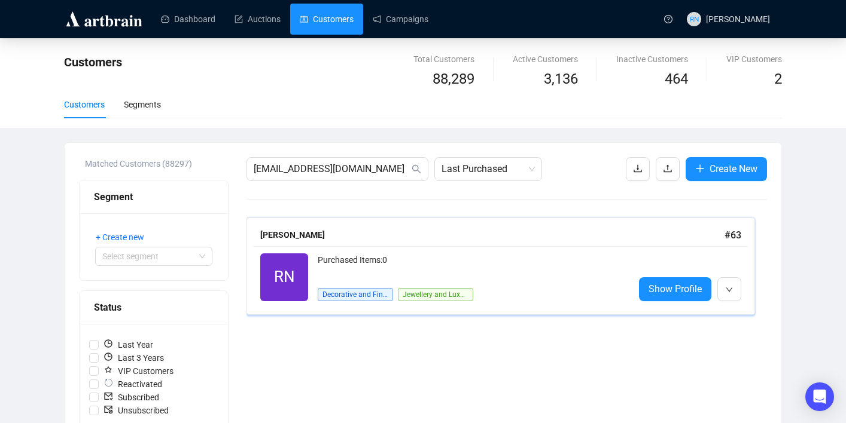
click at [419, 254] on div "Purchased Items: 0" at bounding box center [471, 266] width 307 height 24
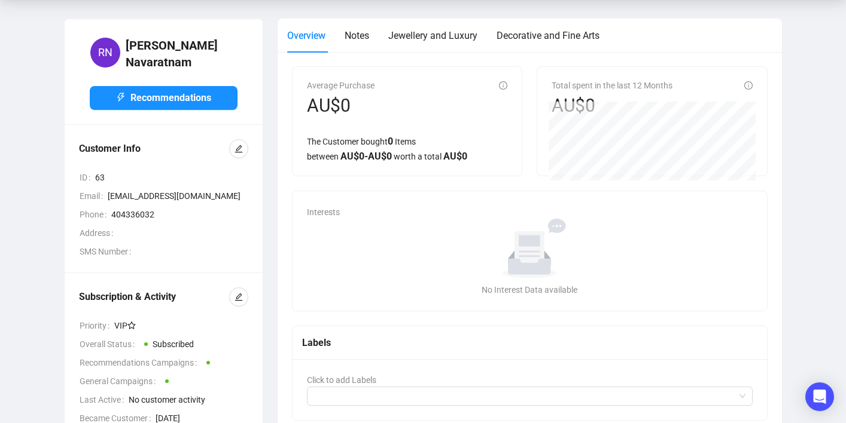
scroll to position [113, 0]
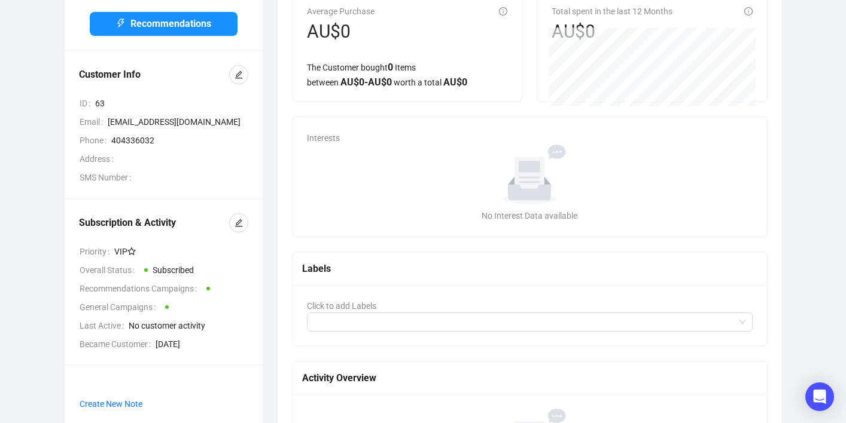
click at [176, 313] on span at bounding box center [204, 307] width 88 height 13
click at [242, 228] on button "button" at bounding box center [238, 222] width 19 height 19
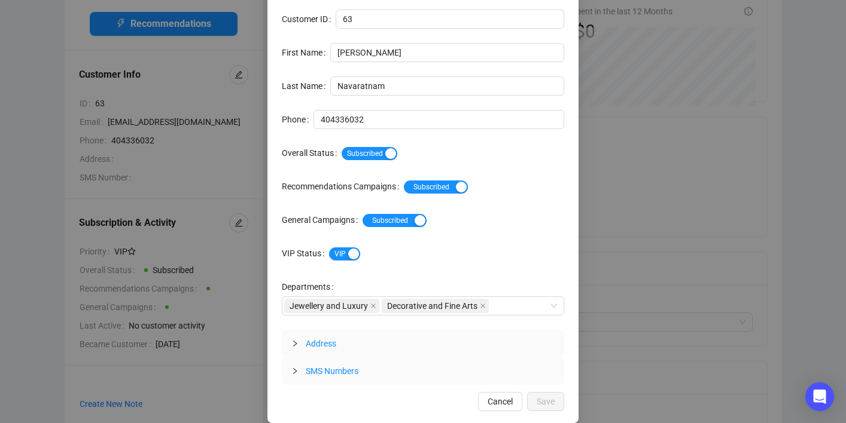
scroll to position [0, 0]
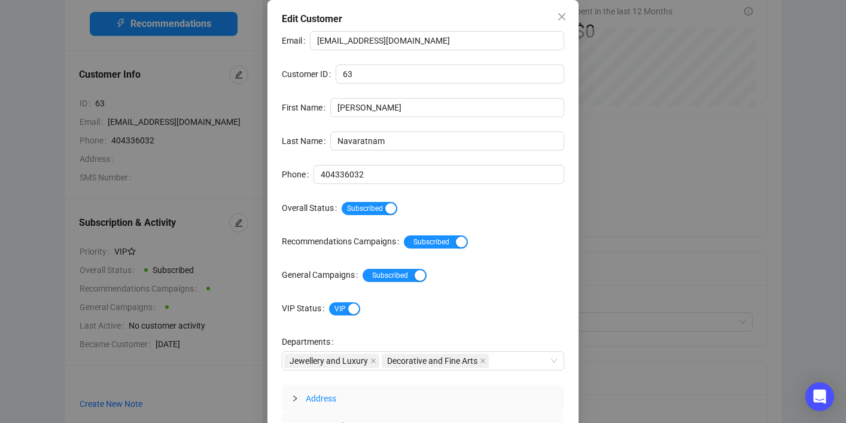
click at [669, 127] on div "Edit Customer Email reannonnavaratnam@gmail.com Customer ID 63 First Name Reann…" at bounding box center [423, 211] width 846 height 423
